Goal: Use online tool/utility

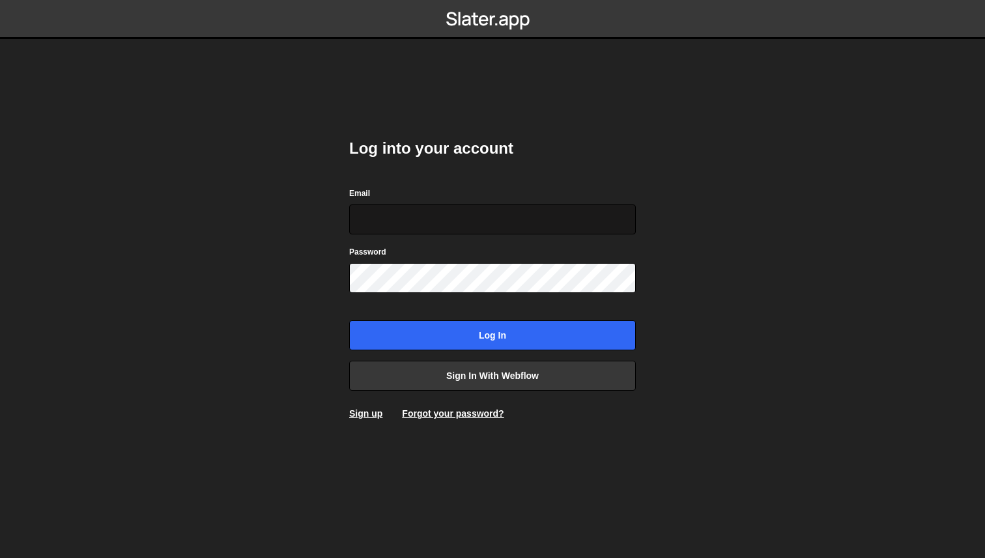
click at [406, 217] on input "Email" at bounding box center [492, 220] width 287 height 30
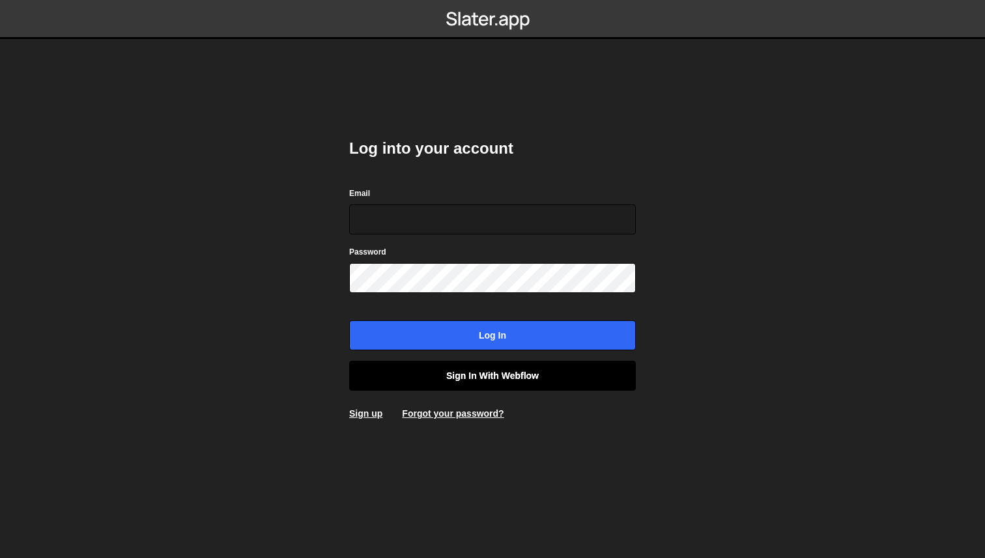
click at [436, 378] on link "Sign in with Webflow" at bounding box center [492, 376] width 287 height 30
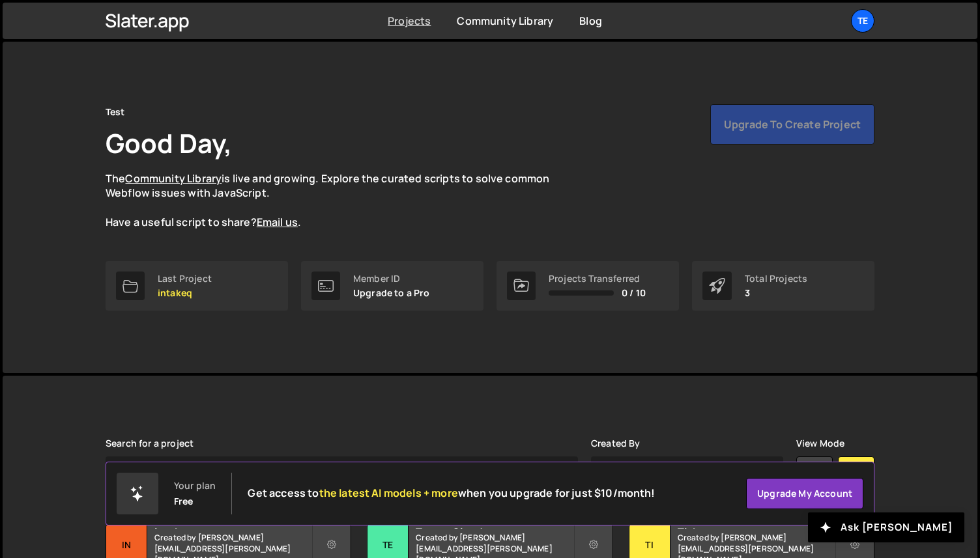
click at [403, 18] on link "Projects" at bounding box center [409, 21] width 43 height 14
click at [175, 288] on p "intakeq" at bounding box center [185, 293] width 54 height 10
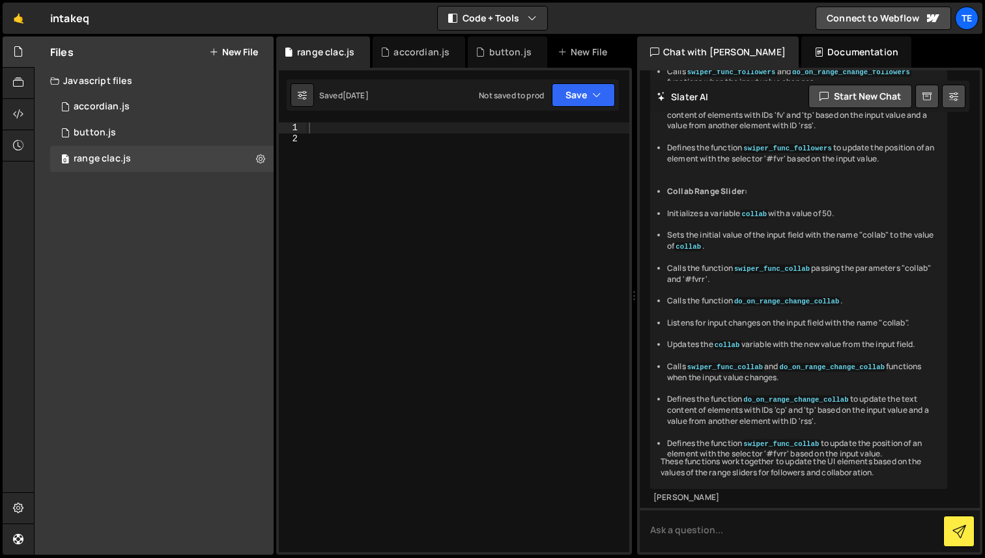
scroll to position [1230, 0]
click at [225, 50] on button "New File" at bounding box center [233, 52] width 49 height 10
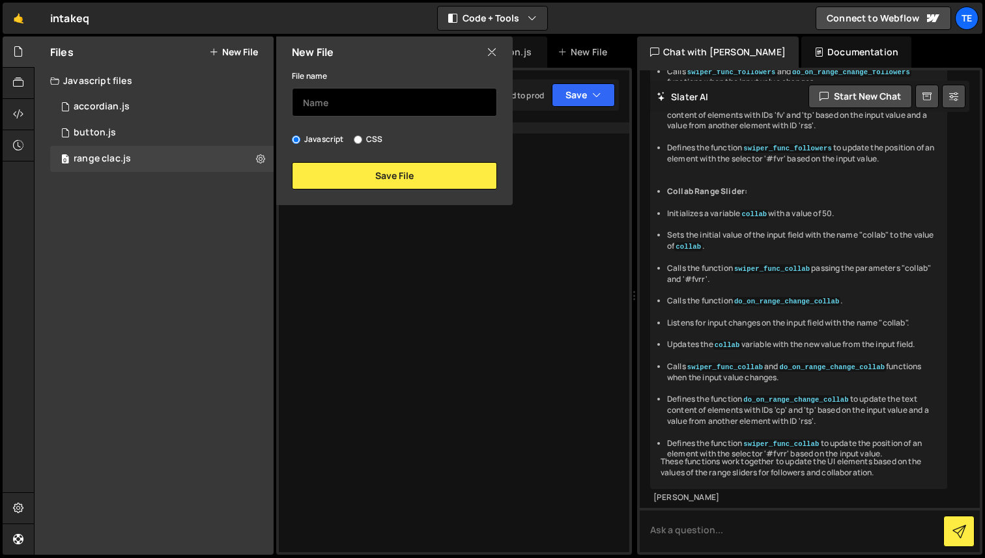
click at [371, 100] on input "text" at bounding box center [394, 102] width 205 height 29
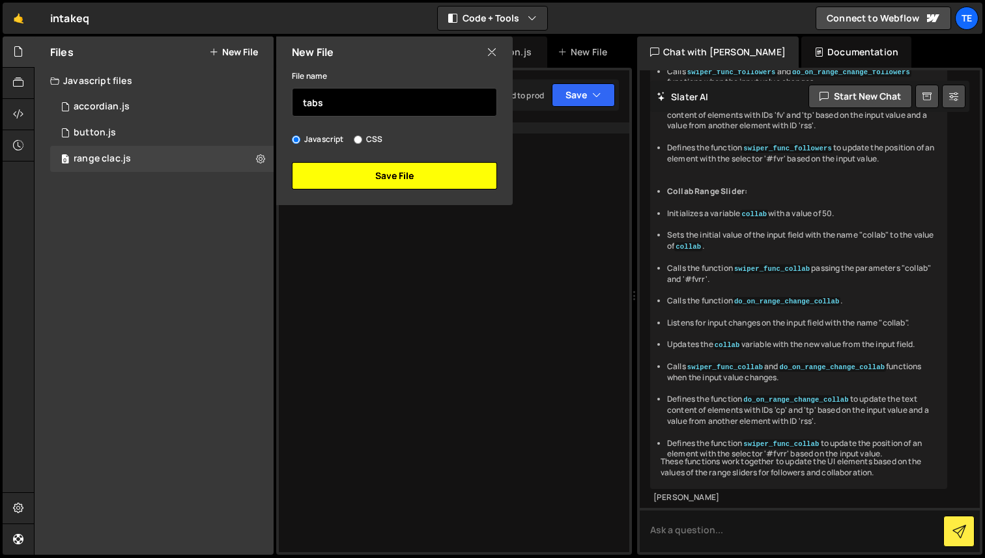
type input "tabs"
click at [384, 172] on button "Save File" at bounding box center [394, 175] width 205 height 27
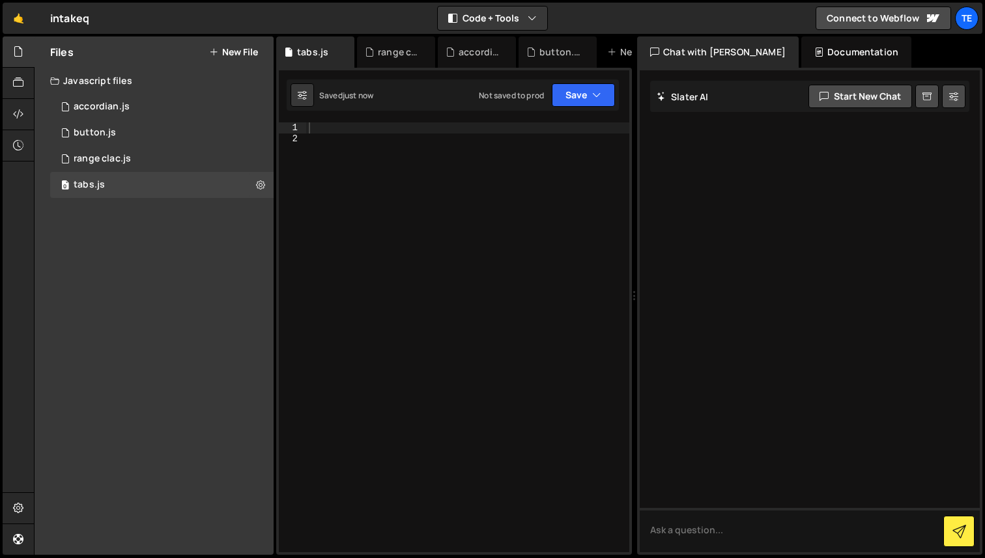
click at [451, 199] on div at bounding box center [467, 347] width 323 height 451
click at [707, 523] on textarea at bounding box center [810, 530] width 340 height 44
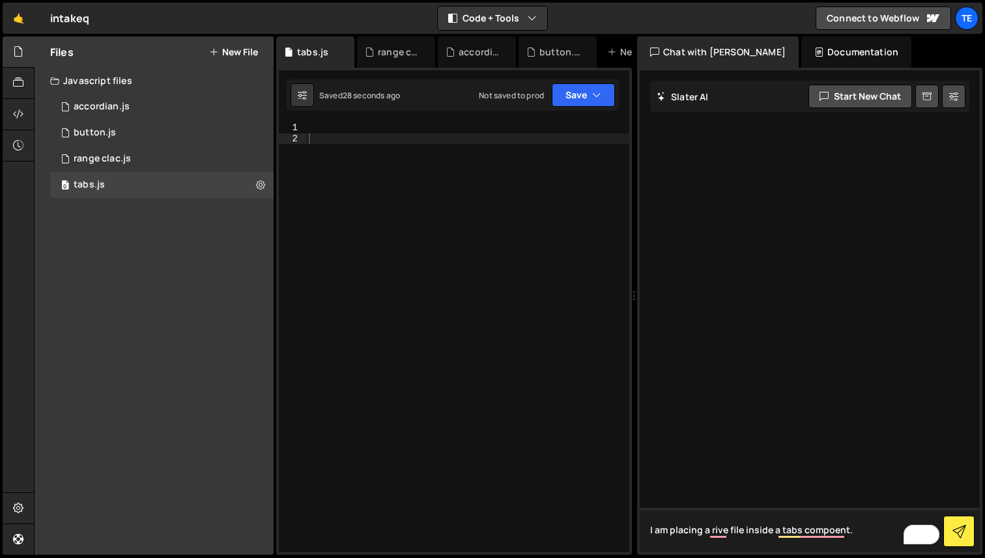
paste textarea "A Rive file not displaying within Webflow tabs is a known issue, often related …"
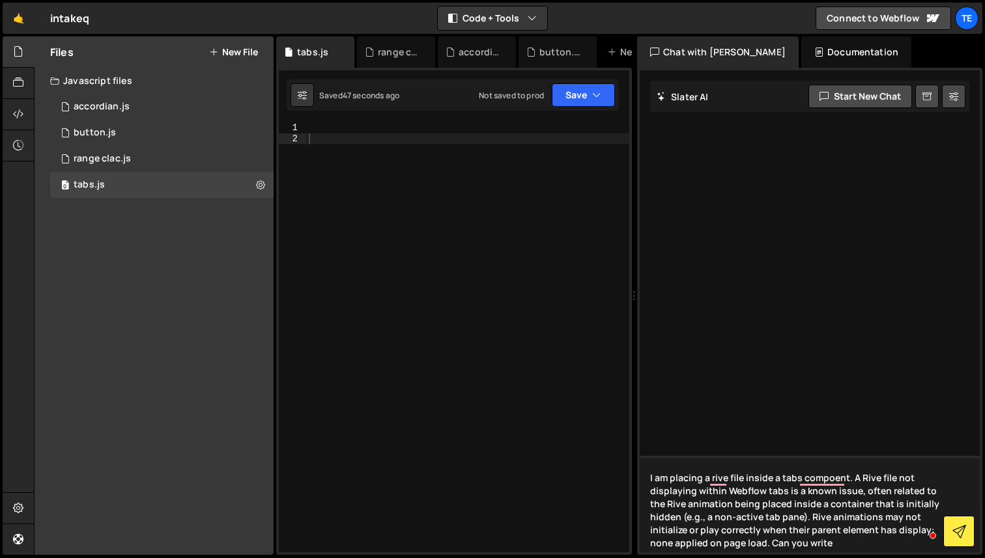
paste textarea "JavaScript can be used to re-initialize or trigger the Rive animation when a ta…"
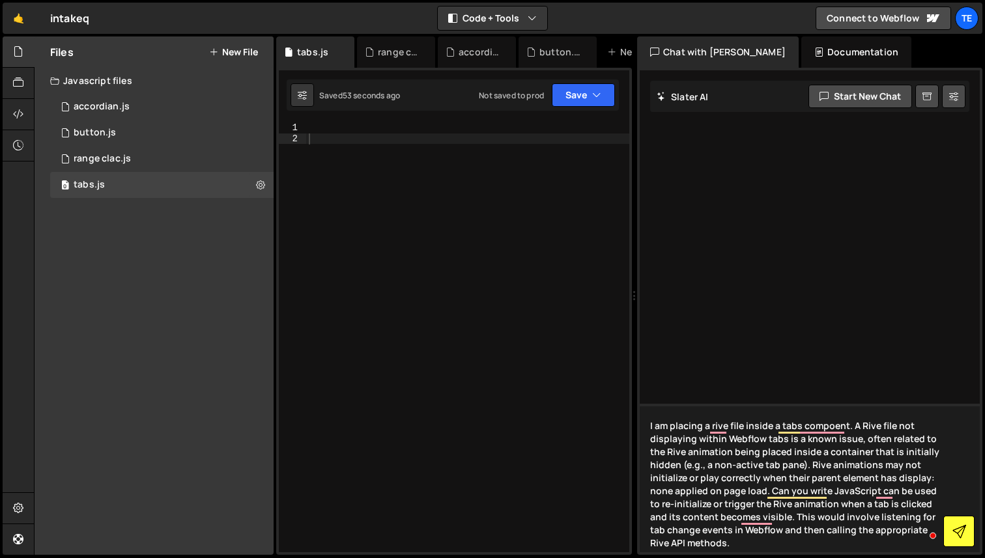
type textarea "I am placing a rive file inside a tabs compoent. A Rive file not displaying wit…"
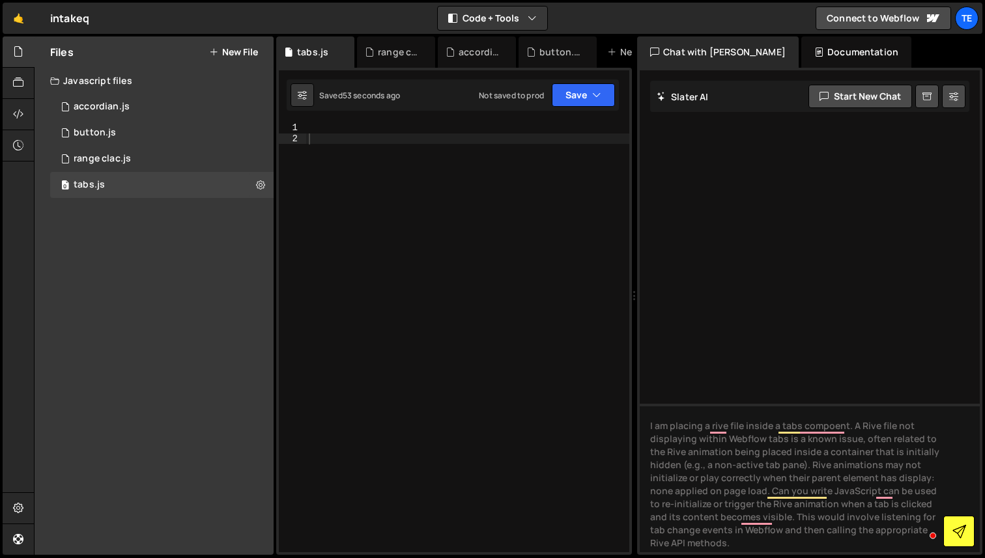
click at [957, 535] on icon at bounding box center [959, 532] width 14 height 14
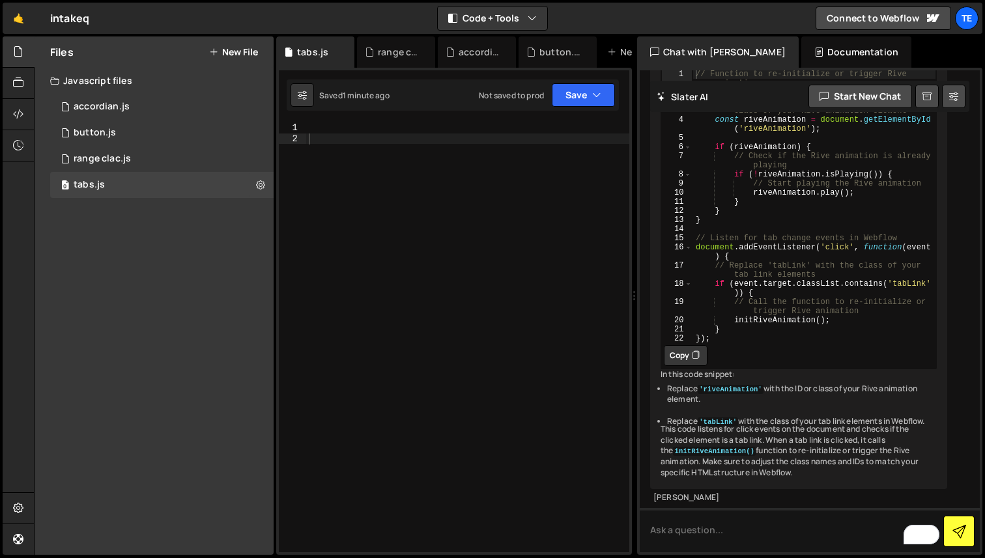
scroll to position [302, 0]
click at [691, 345] on button "Copy" at bounding box center [686, 355] width 44 height 21
click at [685, 345] on button "Copy" at bounding box center [686, 355] width 44 height 21
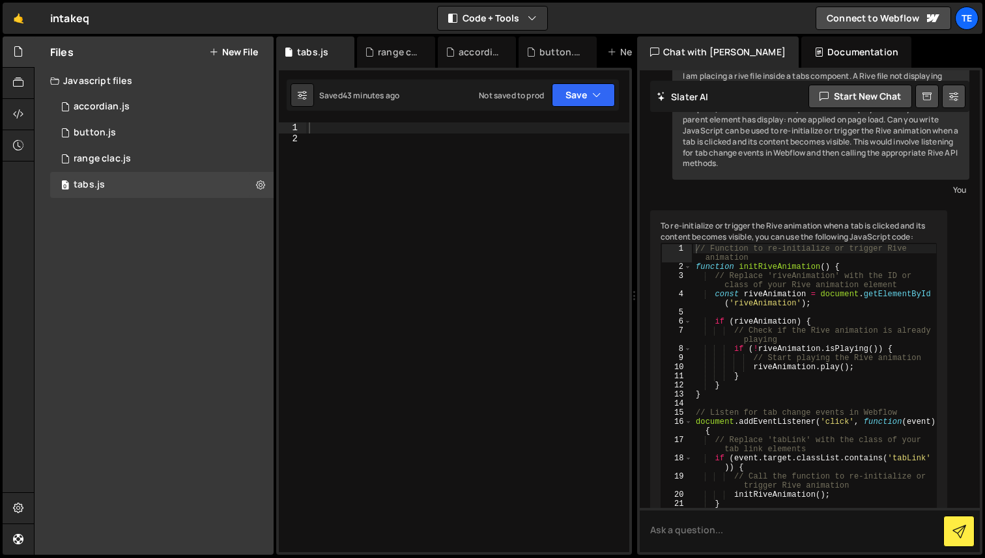
scroll to position [302, 0]
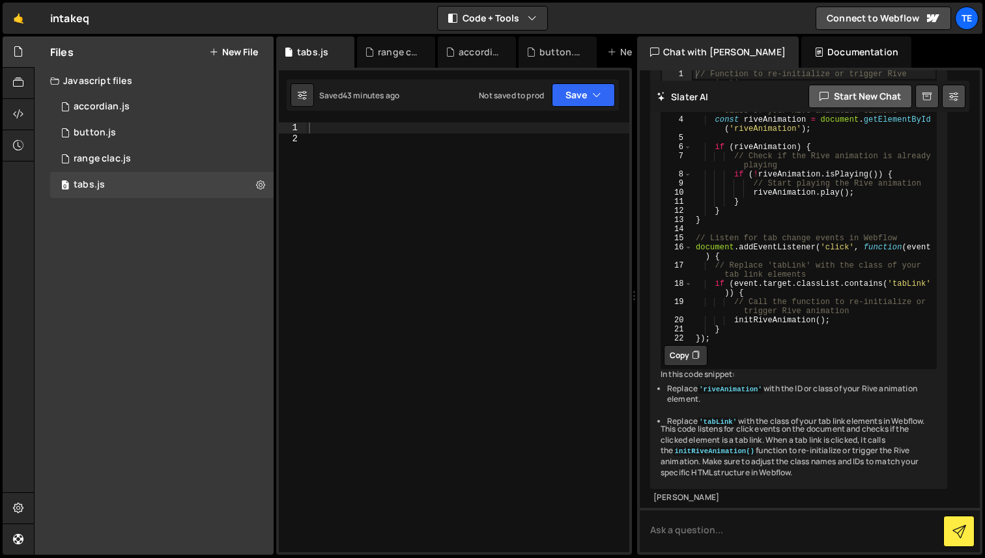
click at [863, 106] on button "Start new chat" at bounding box center [860, 96] width 104 height 23
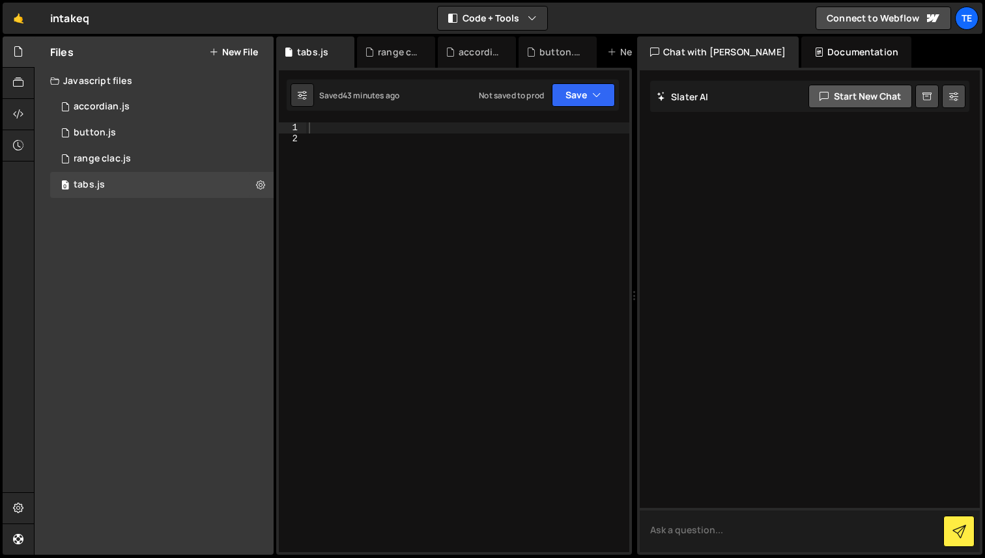
scroll to position [0, 0]
click at [722, 526] on textarea "To enrich screen reader interactions, please activate Accessibility in Grammarl…" at bounding box center [810, 530] width 340 height 44
type textarea "delay the start of a rive animation until the page is done loading"
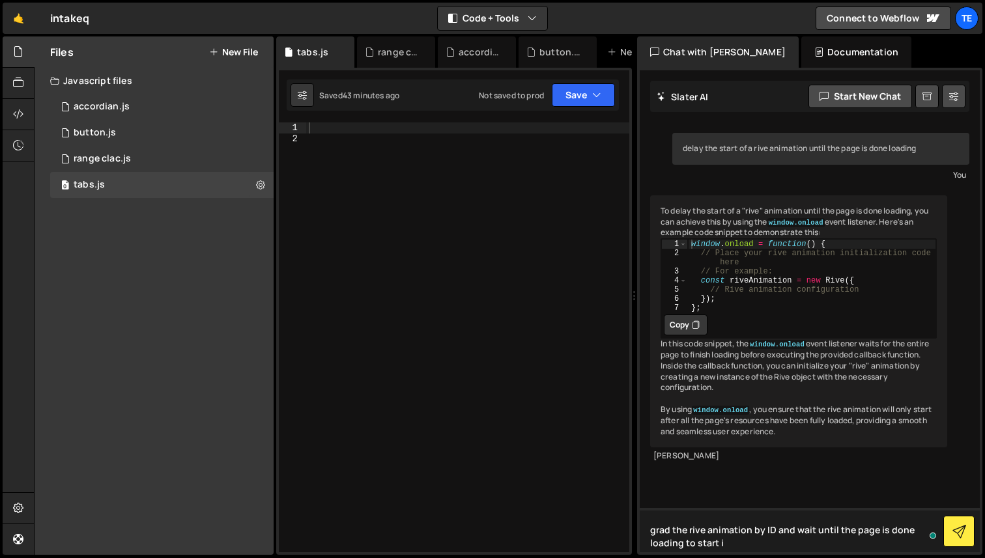
type textarea "grad the rive animation by ID and wait until the page is done loading to start …"
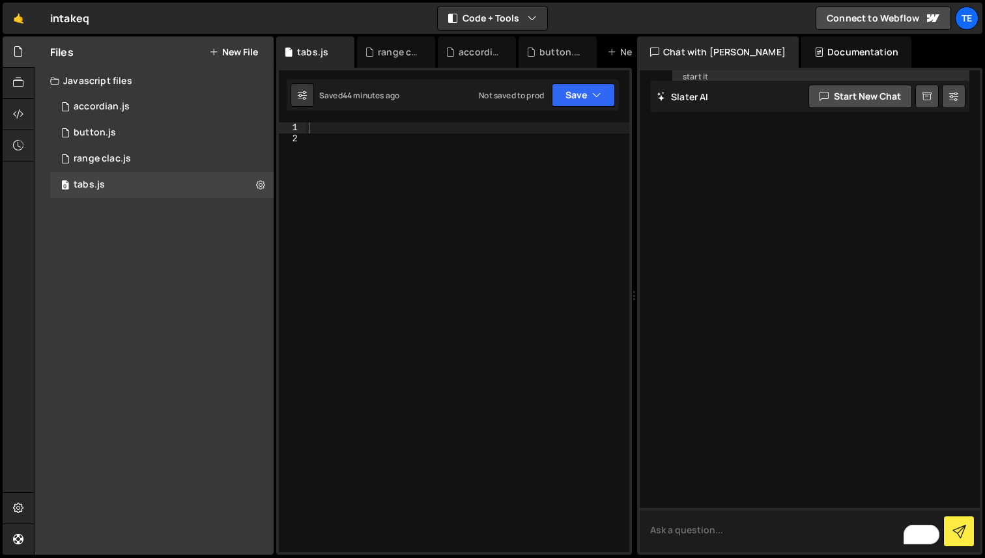
scroll to position [459, 0]
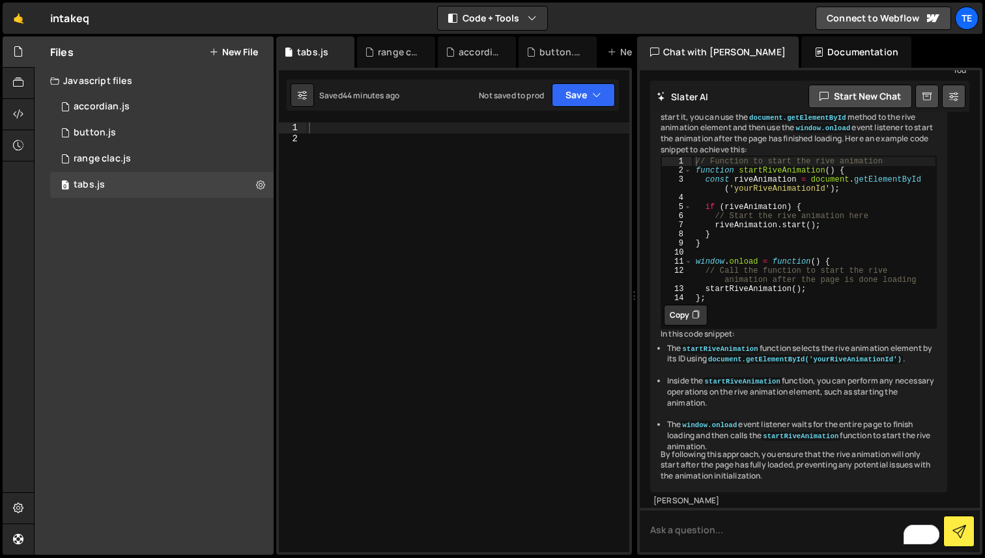
click at [680, 326] on button "Copy" at bounding box center [686, 315] width 44 height 21
